Goal: Use online tool/utility: Utilize a website feature to perform a specific function

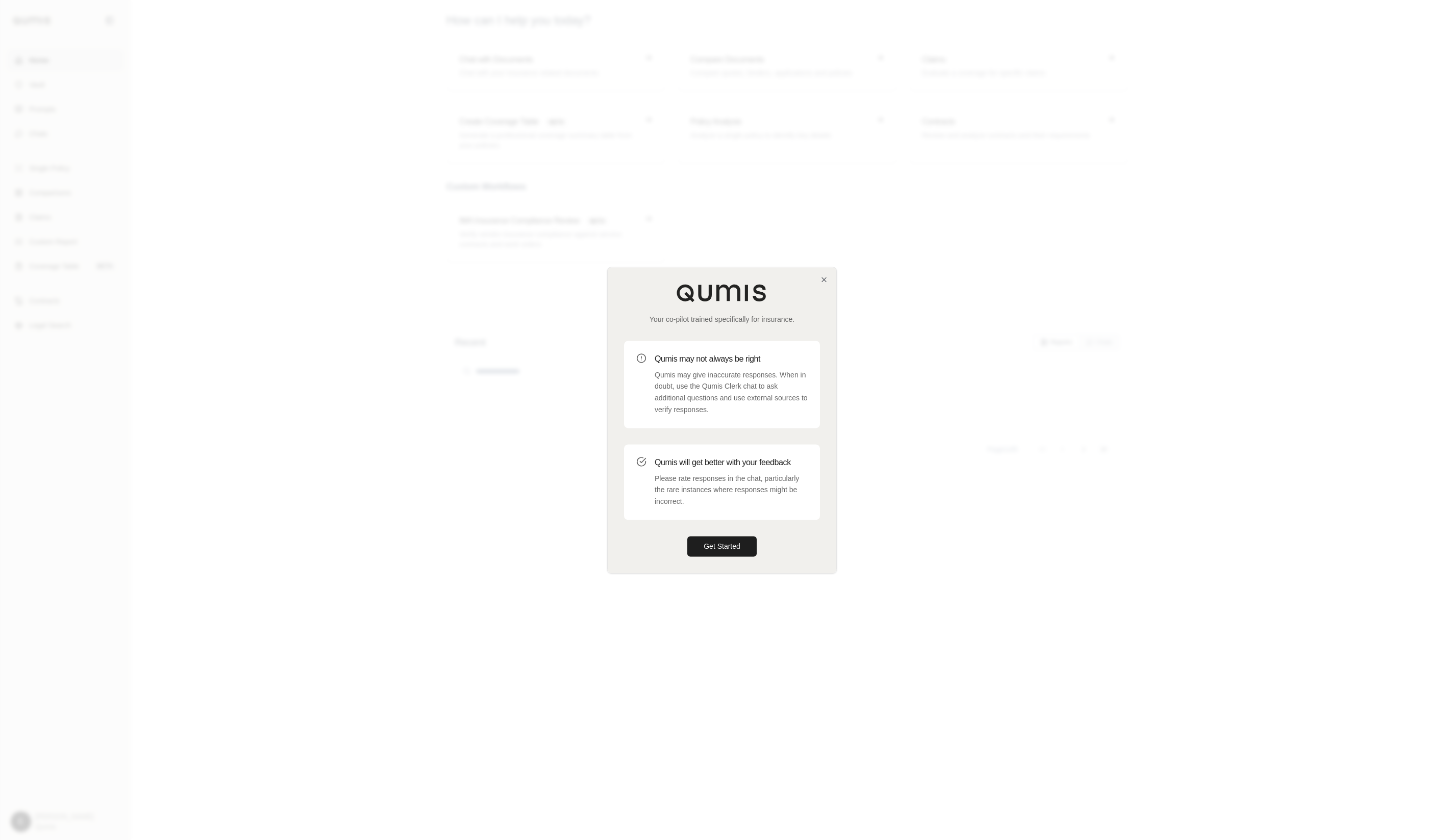
click at [444, 426] on div at bounding box center [722, 420] width 1444 height 840
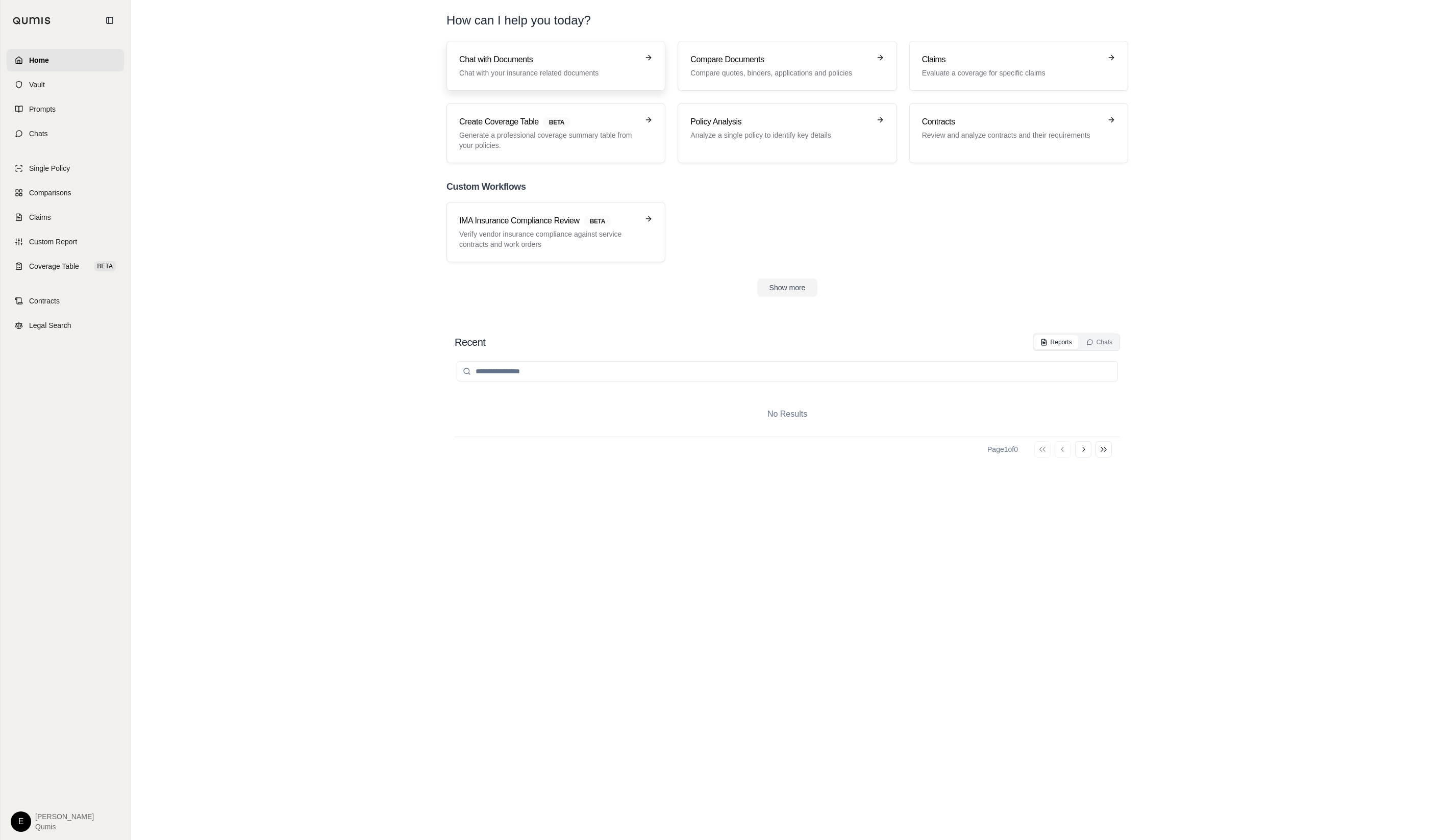
click at [594, 77] on p "Chat with your insurance related documents" at bounding box center [549, 74] width 179 height 11
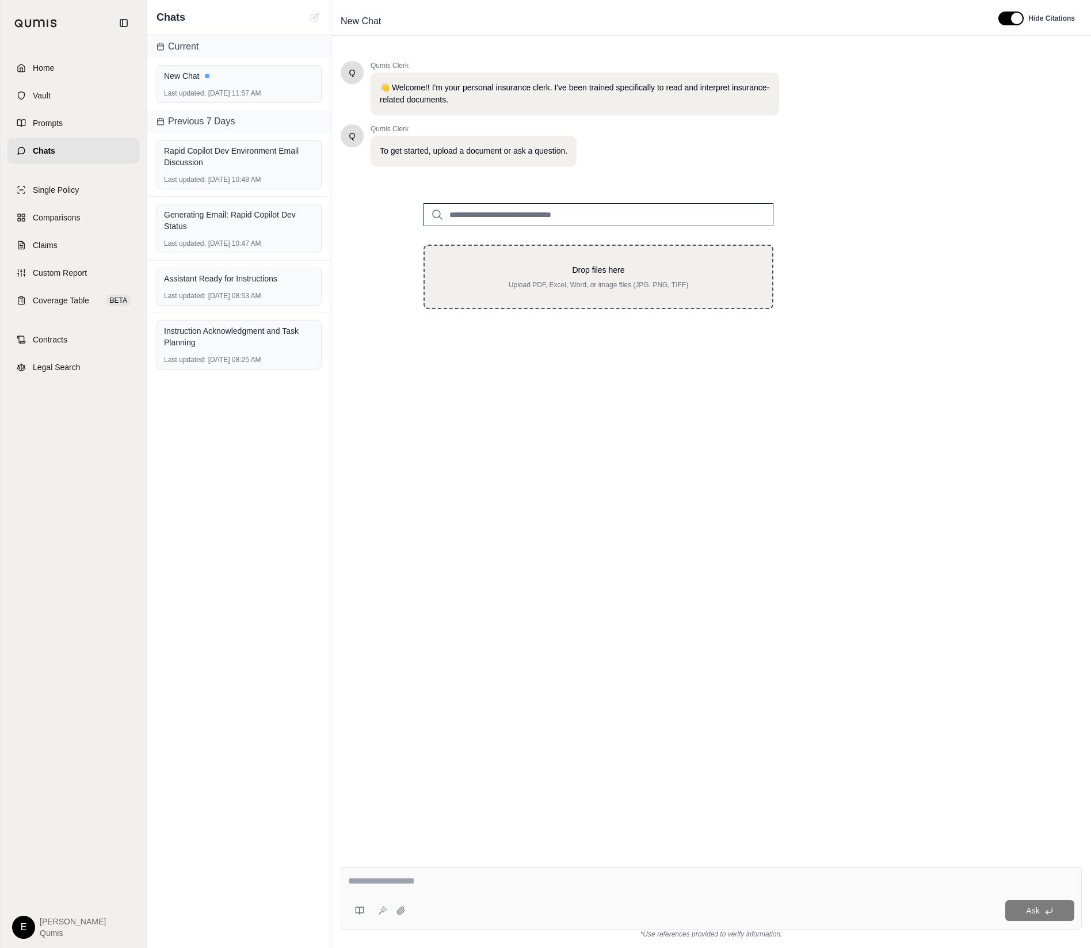
click at [586, 265] on p "Drop files here" at bounding box center [598, 270] width 311 height 12
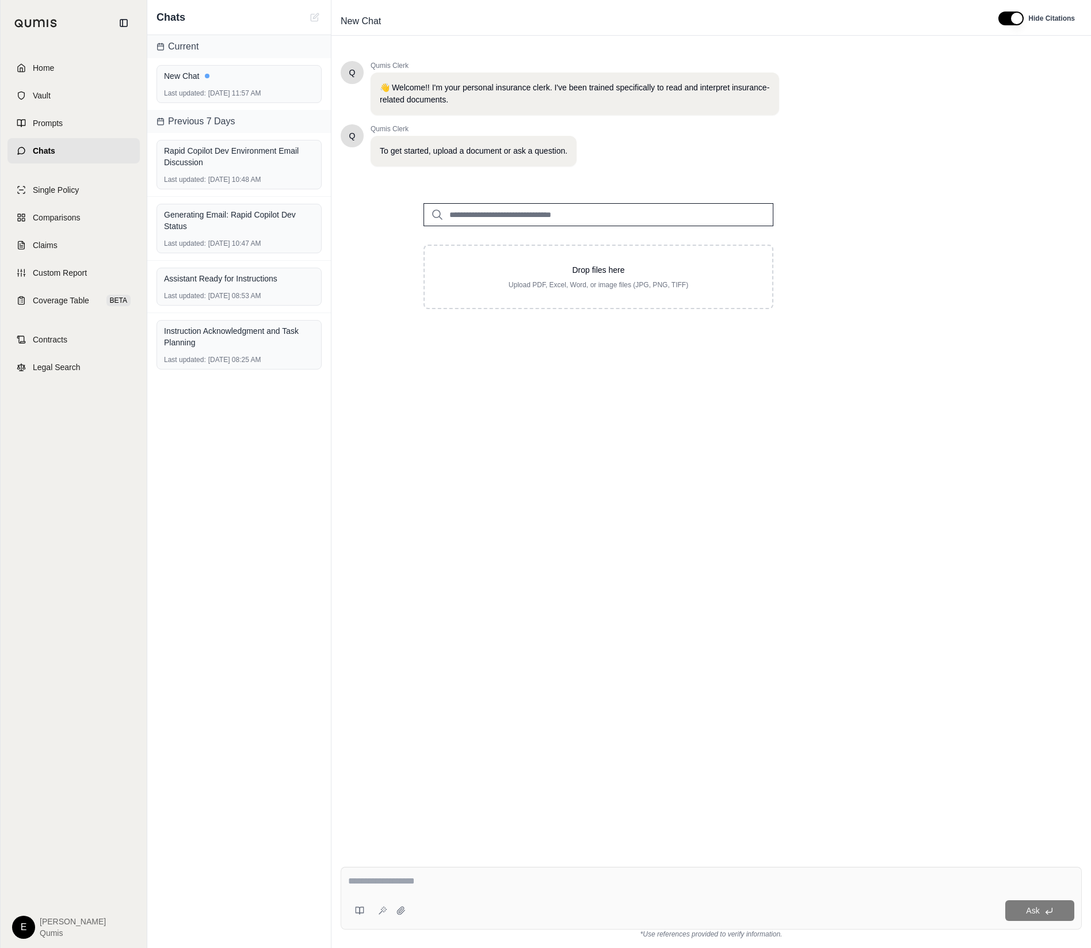
click at [710, 474] on div "Q Qumis Clerk 👋 Welcome!! I'm your personal insurance clerk. I've been trained …" at bounding box center [711, 450] width 741 height 796
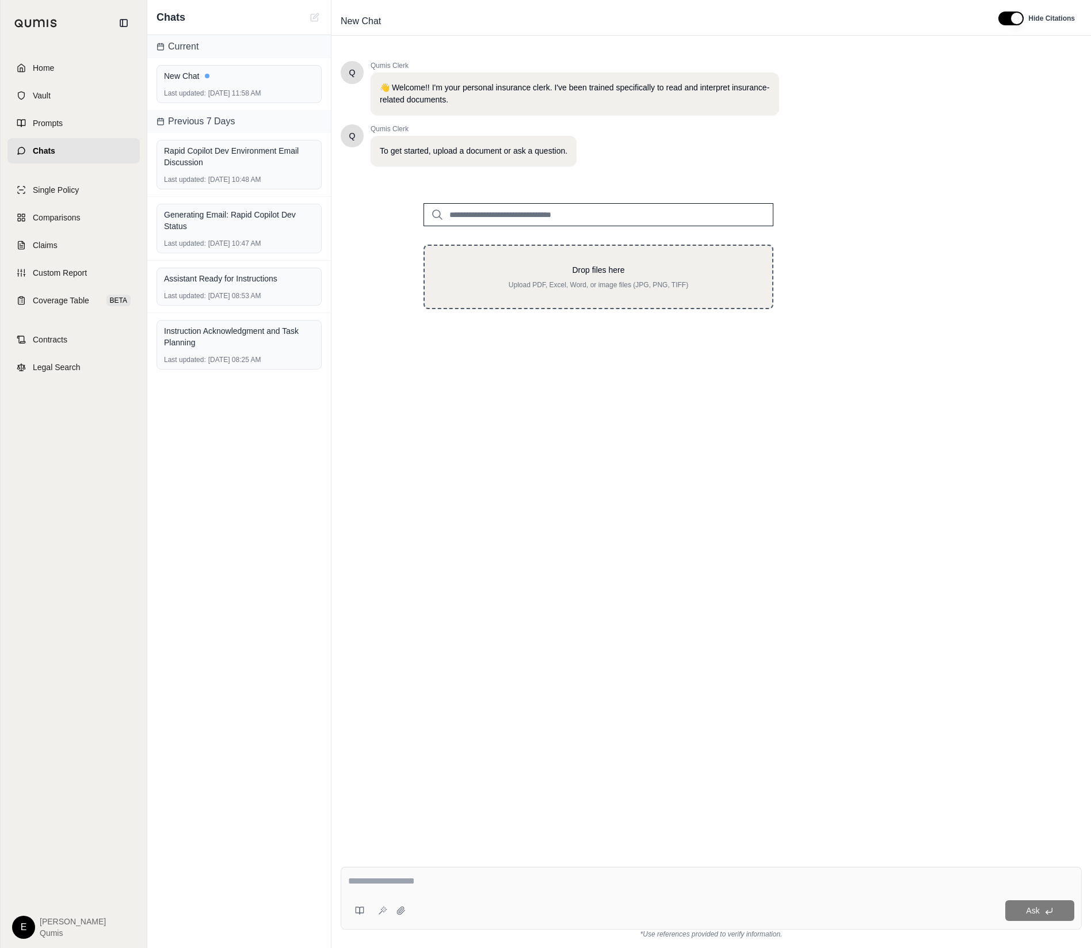
click at [685, 284] on p "Upload PDF, Excel, Word, or image files (JPG, PNG, TIFF)" at bounding box center [598, 284] width 311 height 9
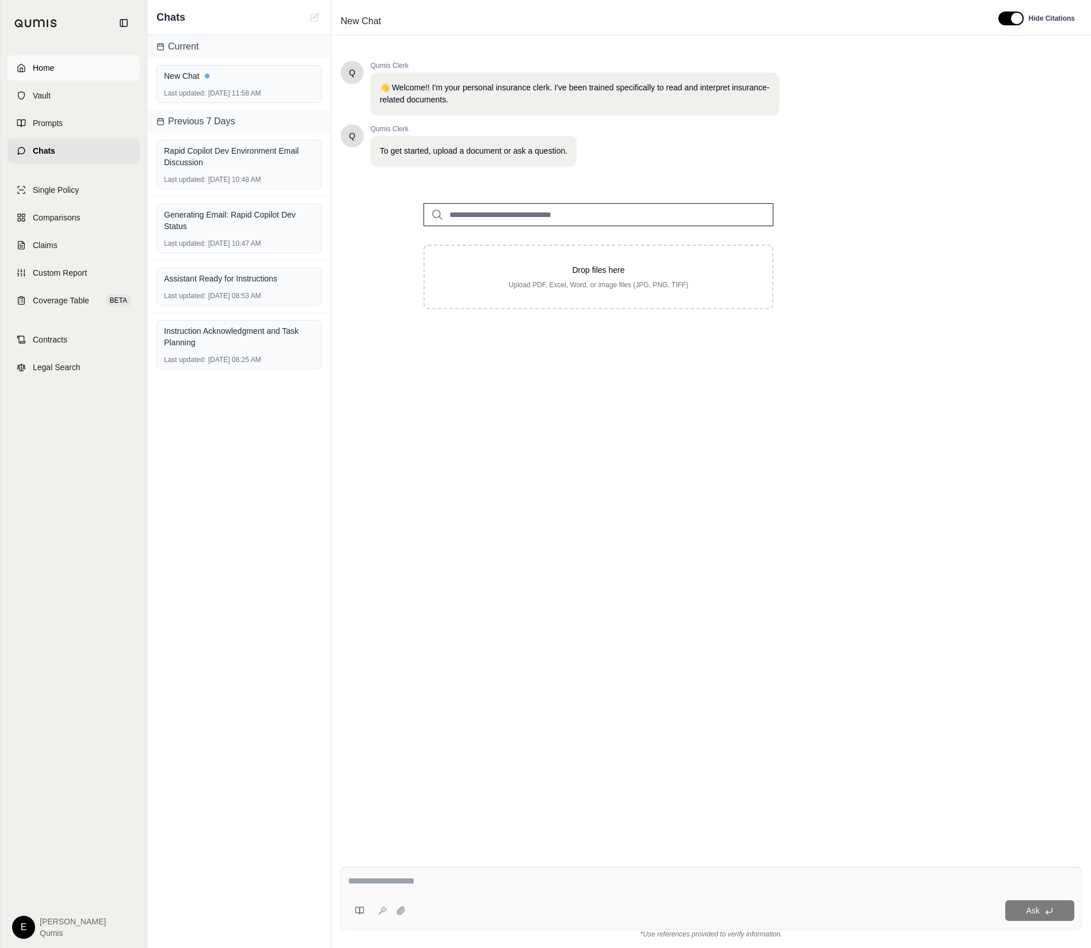
type input "**********"
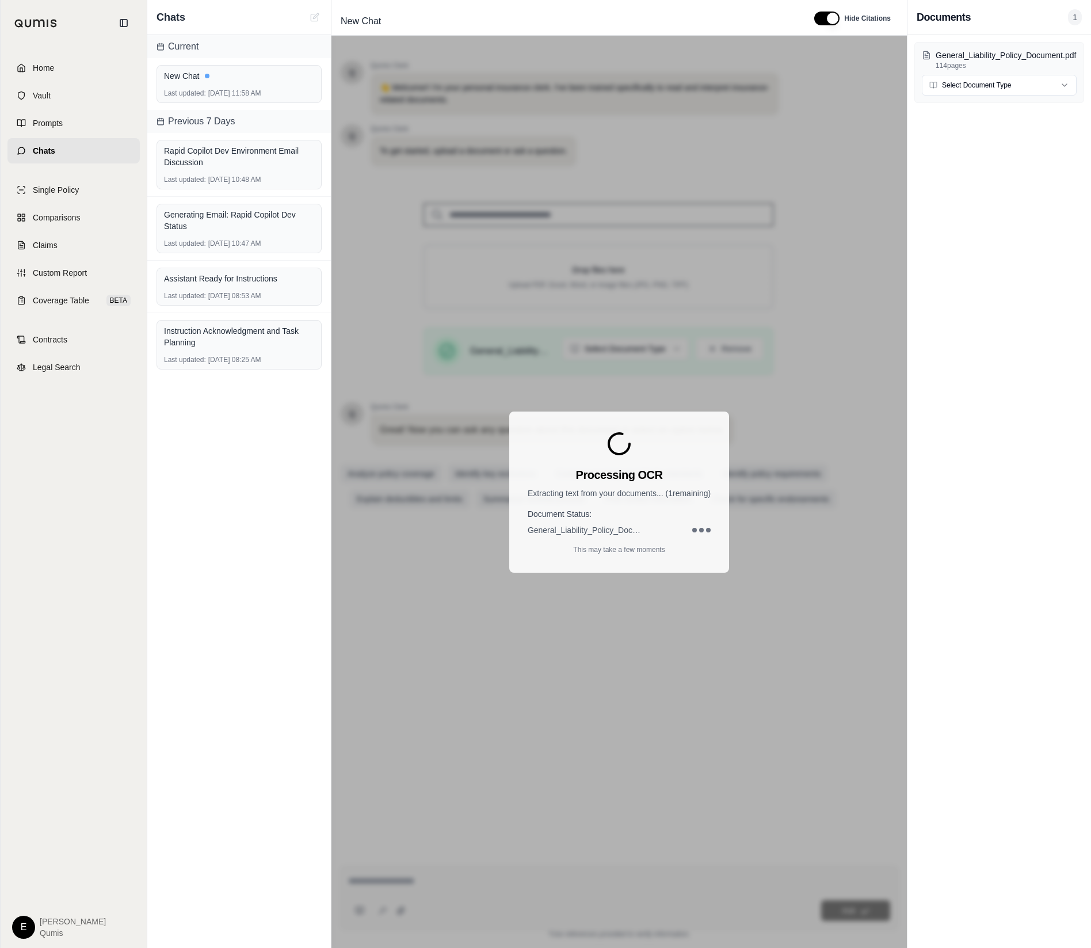
click at [819, 650] on div "Processing OCR Extracting text from your documents... ( 1 remaining) Document S…" at bounding box center [618, 492] width 575 height 912
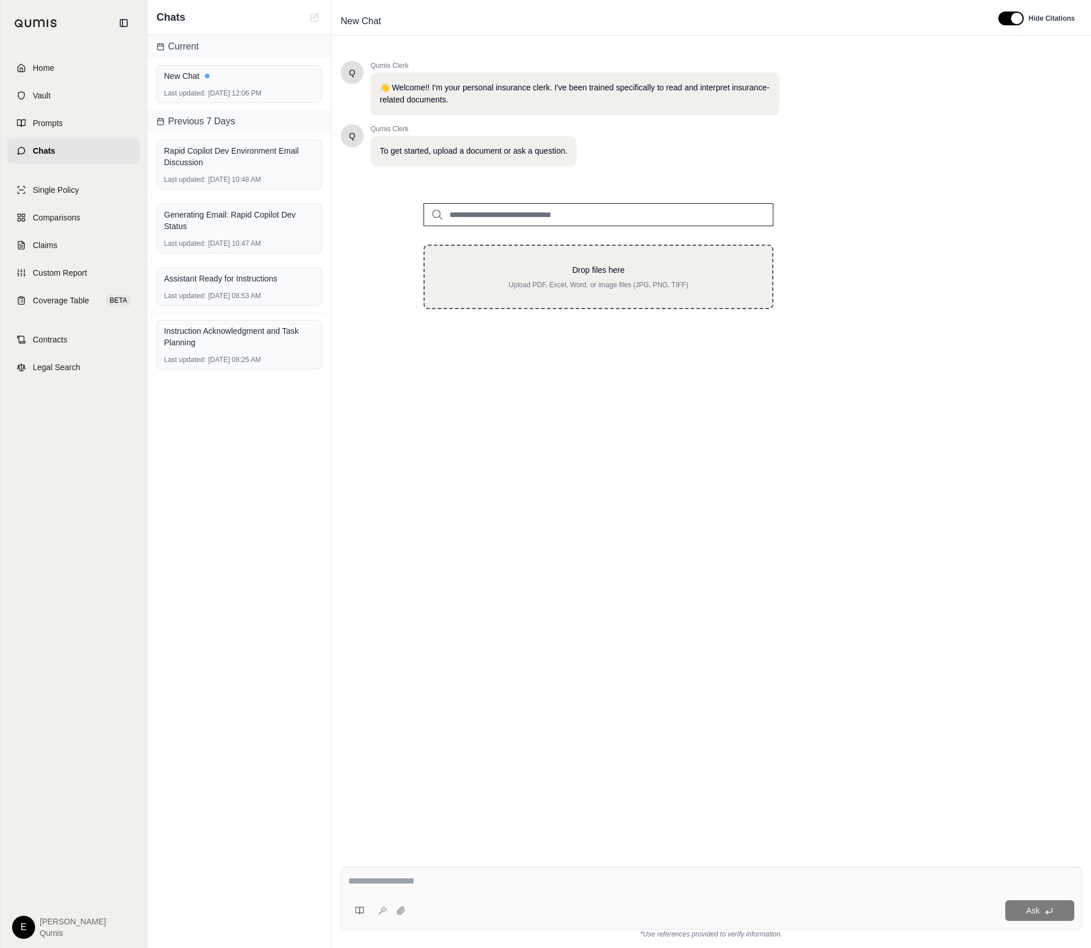
click at [688, 280] on p "Upload PDF, Excel, Word, or image files (JPG, PNG, TIFF)" at bounding box center [598, 284] width 311 height 9
type input "**********"
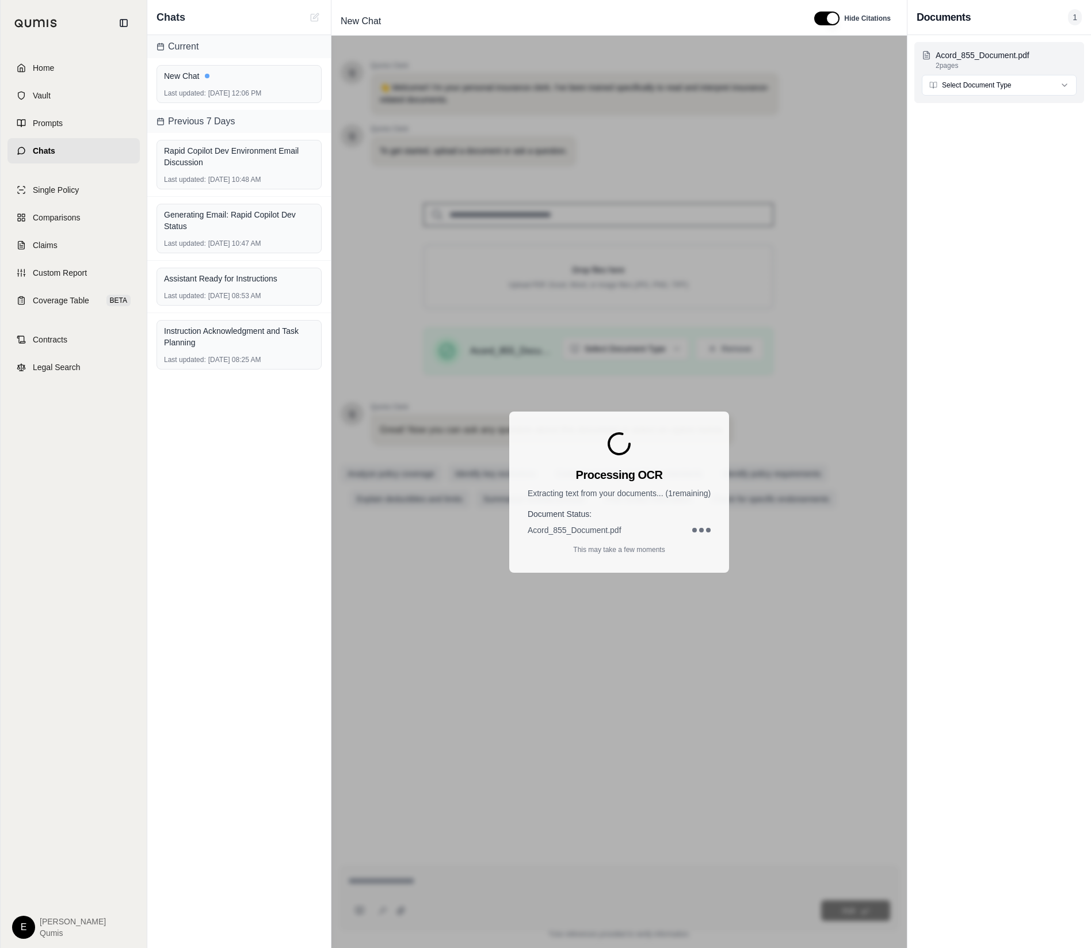
click at [989, 86] on html "Home Vault Prompts Chats Single Policy Comparisons Claims Custom Report Coverag…" at bounding box center [545, 474] width 1091 height 948
click at [1002, 364] on html "Home Vault Prompts Chats Single Policy Comparisons Claims Custom Report Coverag…" at bounding box center [545, 474] width 1091 height 948
click at [1011, 600] on div "Acord_855_Document.pdf 2 pages Select Document Type" at bounding box center [1000, 491] width 184 height 913
